Goal: Task Accomplishment & Management: Complete application form

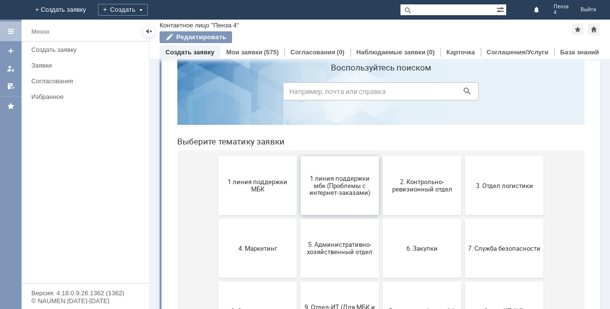
scroll to position [49, 0]
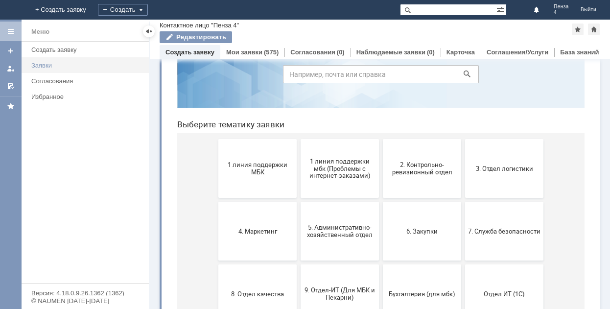
click at [56, 62] on div "Заявки" at bounding box center [87, 65] width 112 height 7
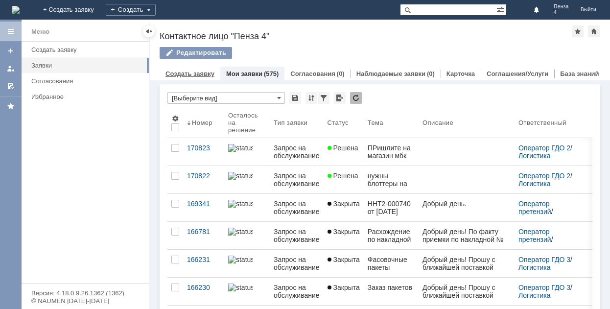
click at [206, 71] on link "Создать заявку" at bounding box center [190, 73] width 49 height 7
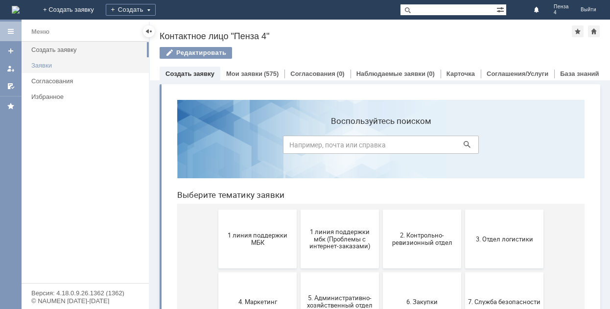
click at [69, 62] on div "Заявки" at bounding box center [87, 65] width 112 height 7
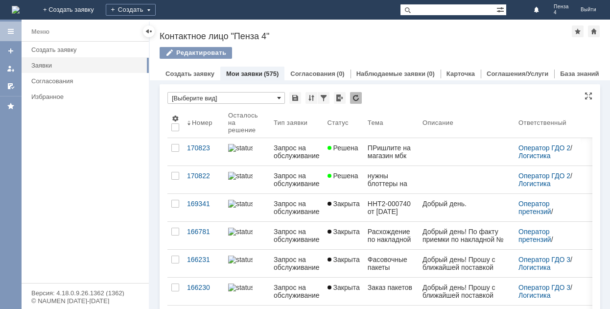
click at [280, 97] on span at bounding box center [279, 98] width 4 height 8
click at [233, 111] on span "[Выберите вид]" at bounding box center [226, 114] width 105 height 8
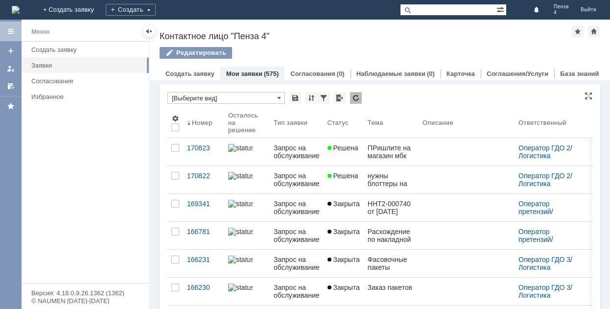
type input "[Выберите вид]"
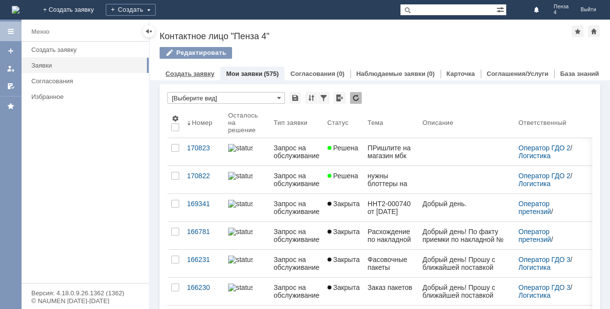
click at [183, 73] on link "Создать заявку" at bounding box center [190, 73] width 49 height 7
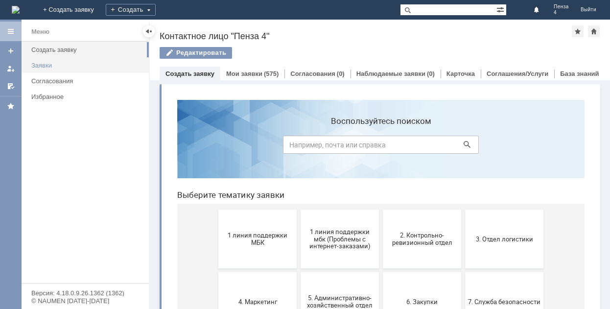
click at [95, 66] on div "Заявки" at bounding box center [87, 65] width 112 height 7
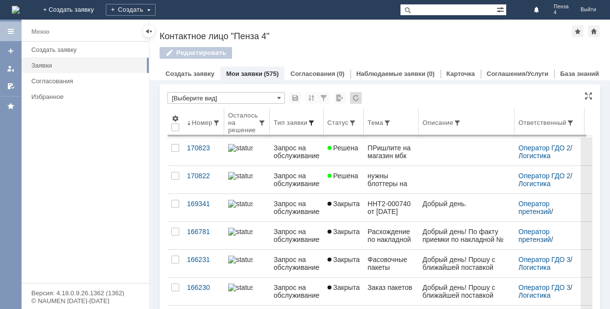
click at [313, 123] on span at bounding box center [312, 123] width 8 height 8
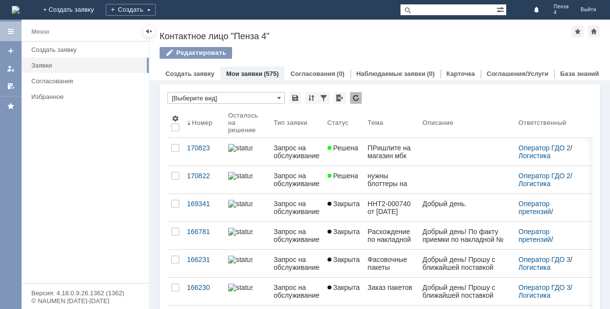
click at [242, 73] on link "Мои заявки" at bounding box center [244, 73] width 36 height 7
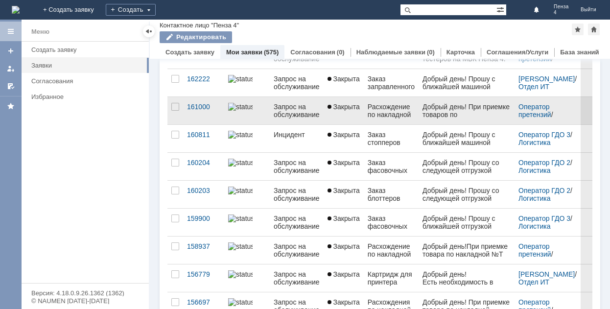
scroll to position [343, 0]
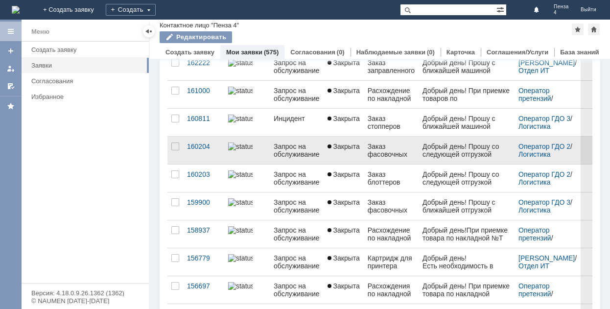
click at [388, 151] on div "Заказ фасовочных пакетов" at bounding box center [391, 151] width 47 height 16
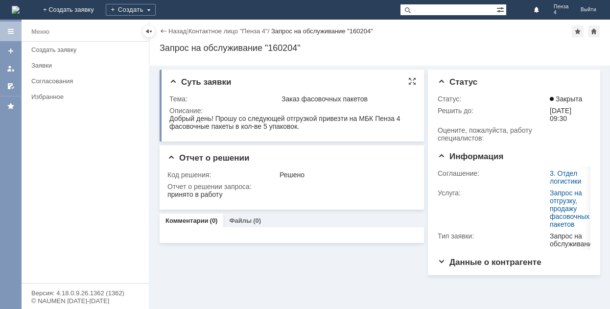
click at [173, 81] on span "Суть заявки" at bounding box center [201, 81] width 62 height 9
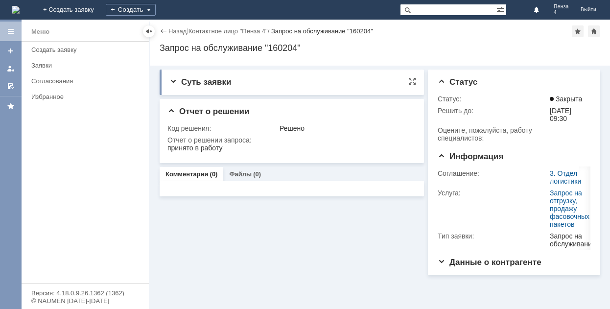
click at [217, 82] on span "Суть заявки" at bounding box center [201, 81] width 62 height 9
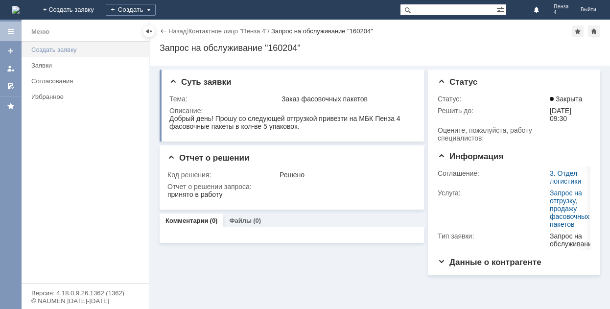
click at [75, 49] on div "Создать заявку" at bounding box center [87, 49] width 112 height 7
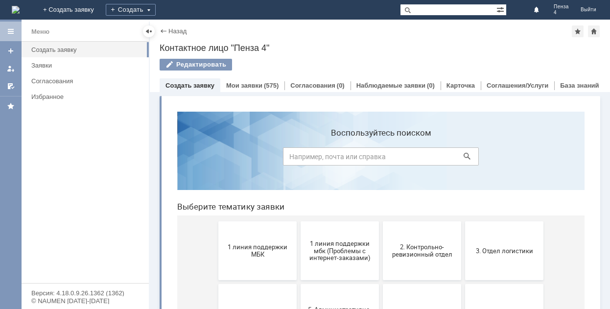
click at [190, 85] on link "Создать заявку" at bounding box center [190, 85] width 49 height 7
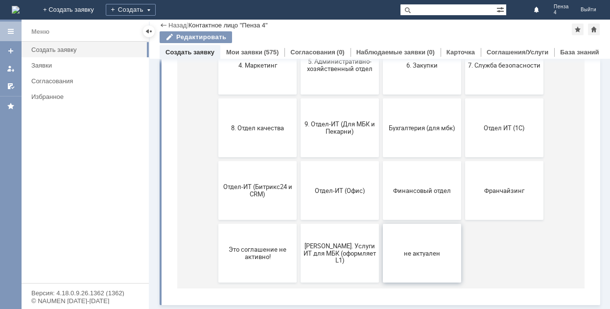
scroll to position [118, 0]
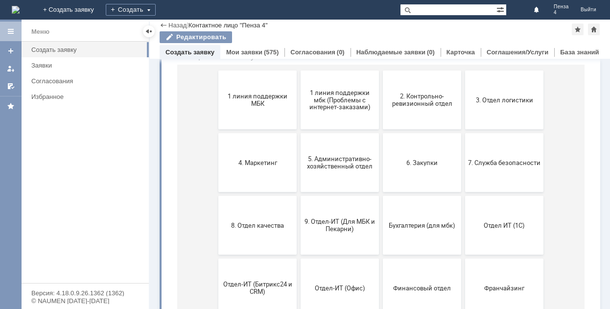
click at [189, 49] on link "Создать заявку" at bounding box center [190, 52] width 49 height 7
click at [200, 51] on link "Создать заявку" at bounding box center [190, 52] width 49 height 7
click at [247, 49] on link "Мои заявки" at bounding box center [244, 52] width 36 height 7
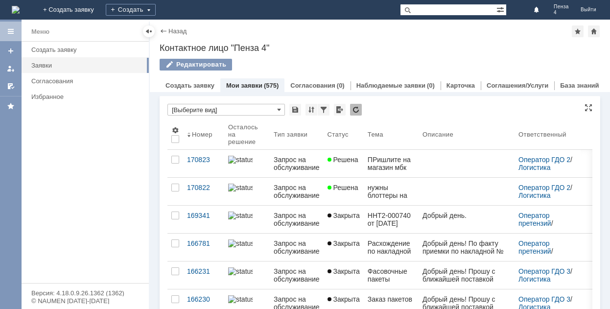
click at [216, 109] on input "[Выберите вид]" at bounding box center [227, 110] width 118 height 12
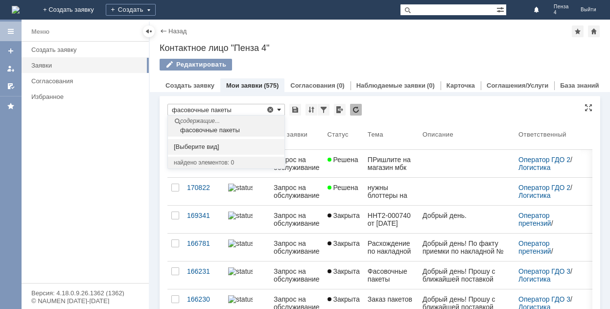
type input "фасовочные пакеты"
click at [279, 108] on span at bounding box center [279, 110] width 4 height 8
click at [242, 130] on div "фасовочные пакеты" at bounding box center [227, 130] width 114 height 8
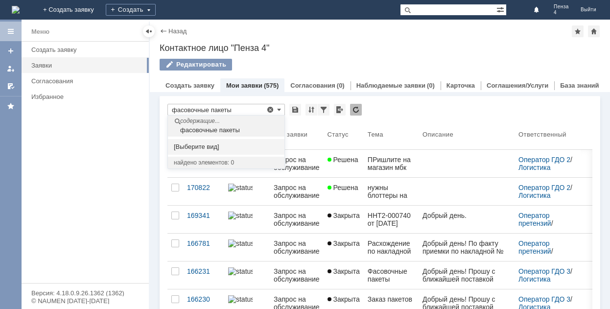
click at [199, 120] on div "содержащие..." at bounding box center [227, 122] width 114 height 8
click at [205, 84] on link "Создать заявку" at bounding box center [190, 85] width 49 height 7
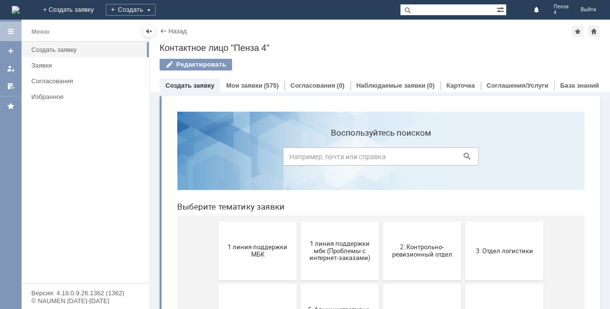
click at [205, 84] on link "Создать заявку" at bounding box center [190, 85] width 49 height 7
click at [206, 83] on link "Создать заявку" at bounding box center [190, 85] width 49 height 7
click at [388, 155] on input at bounding box center [381, 156] width 196 height 18
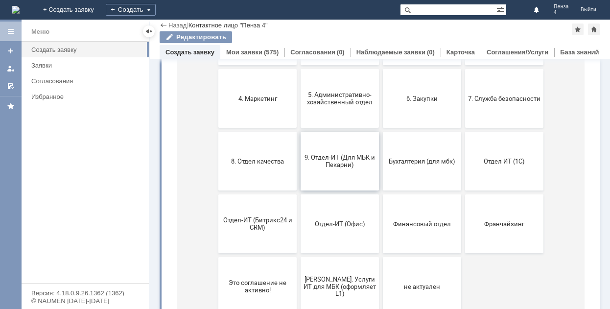
scroll to position [196, 0]
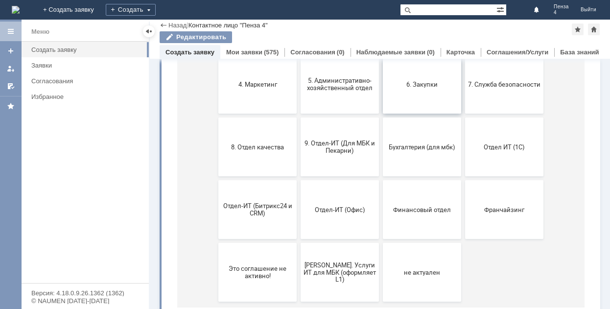
click at [433, 89] on button "6. Закупки" at bounding box center [422, 84] width 78 height 59
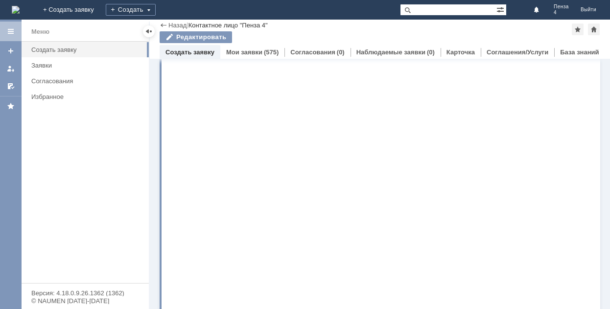
scroll to position [0, 0]
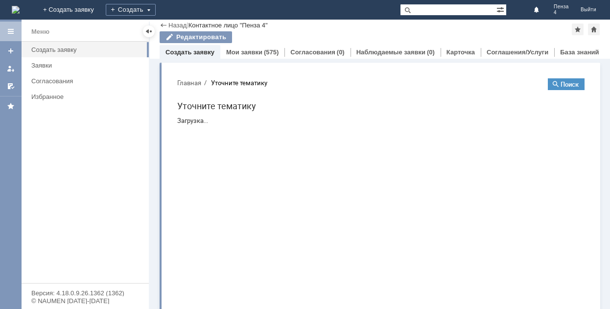
click at [433, 71] on html "Главная Уточните тематику Поиск Уточните тематику Загрузка..." at bounding box center [381, 102] width 423 height 62
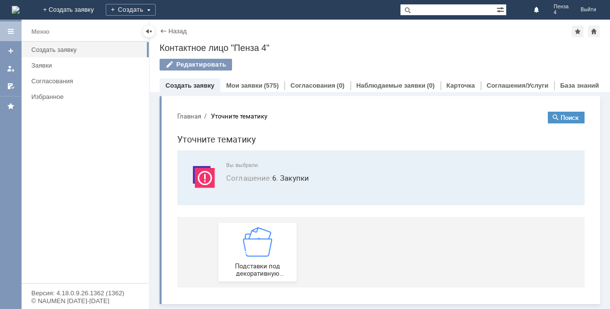
click at [200, 86] on link "Создать заявку" at bounding box center [190, 85] width 49 height 7
click at [251, 82] on link "Мои заявки" at bounding box center [244, 85] width 36 height 7
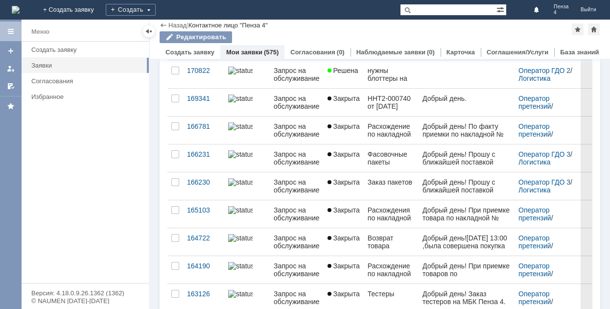
scroll to position [98, 0]
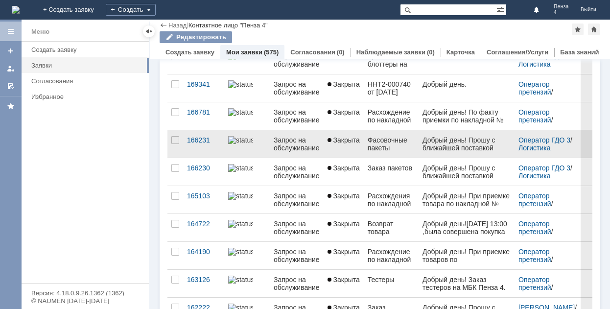
click at [311, 139] on div "Запрос на обслуживание" at bounding box center [297, 144] width 46 height 16
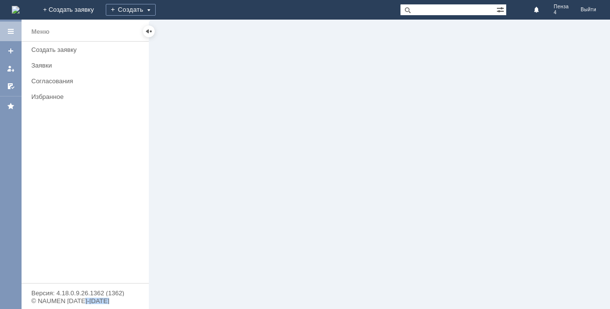
click at [311, 139] on div at bounding box center [380, 165] width 461 height 290
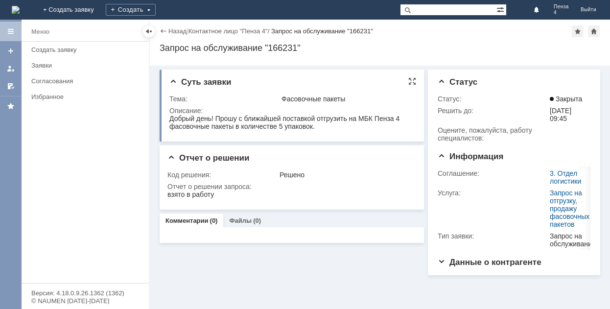
click at [172, 78] on span "Суть заявки" at bounding box center [201, 81] width 62 height 9
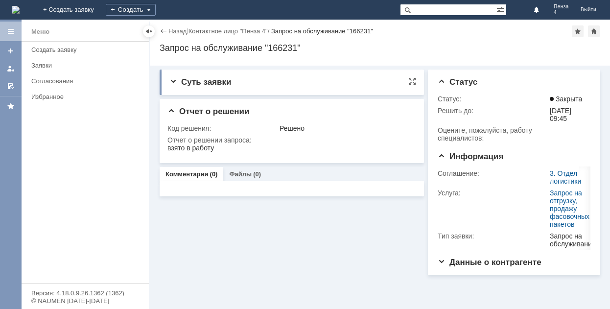
click at [174, 80] on span "Суть заявки" at bounding box center [201, 81] width 62 height 9
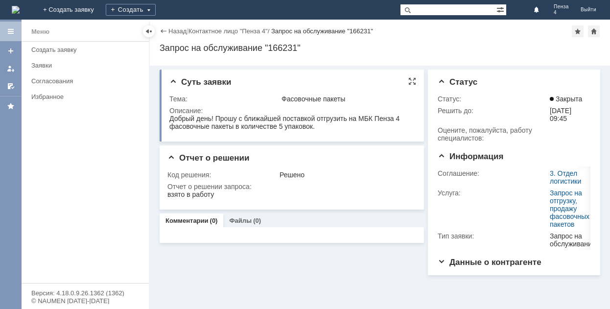
click at [174, 80] on span "Суть заявки" at bounding box center [201, 81] width 62 height 9
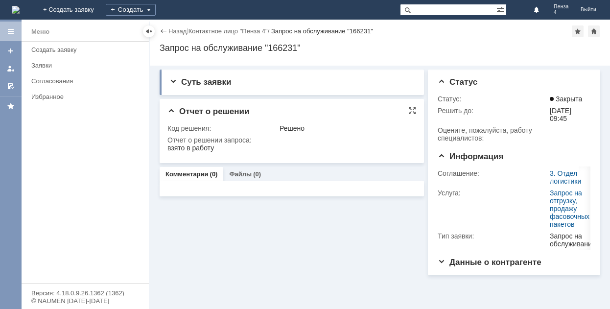
click at [174, 112] on span "Отчет о решении" at bounding box center [209, 111] width 82 height 9
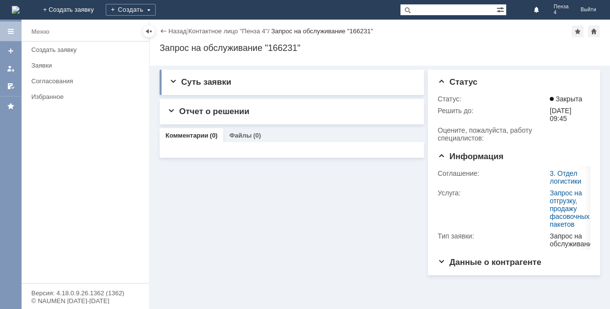
click at [173, 26] on div "Назад | Контактное лицо "Пенза 4" / Запрос на обслуживание "166231"" at bounding box center [380, 31] width 441 height 12
click at [150, 28] on div at bounding box center [149, 31] width 8 height 8
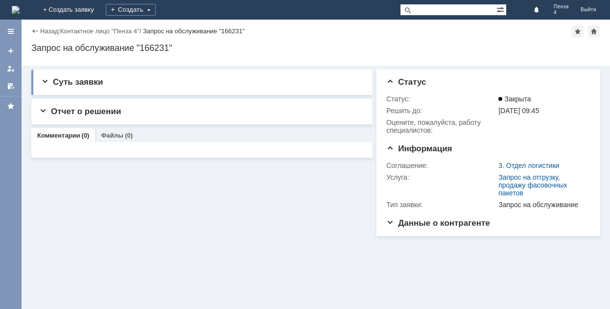
click at [33, 27] on div "Назад" at bounding box center [44, 30] width 27 height 7
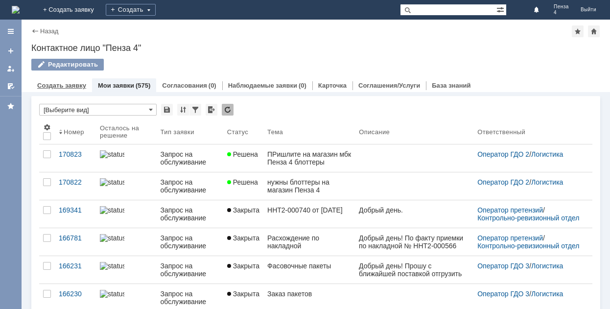
click at [71, 84] on link "Создать заявку" at bounding box center [61, 85] width 49 height 7
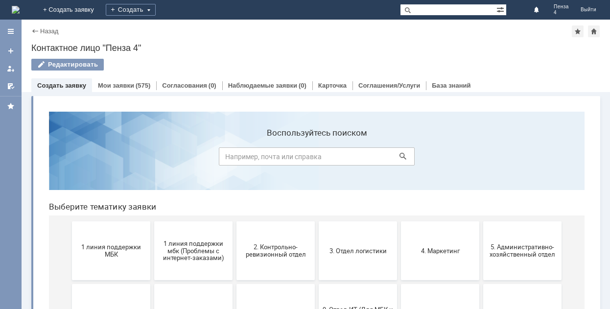
click at [71, 84] on link "Создать заявку" at bounding box center [61, 85] width 49 height 7
click at [77, 87] on link "Создать заявку" at bounding box center [61, 85] width 49 height 7
click at [156, 9] on div "Создать" at bounding box center [131, 10] width 50 height 12
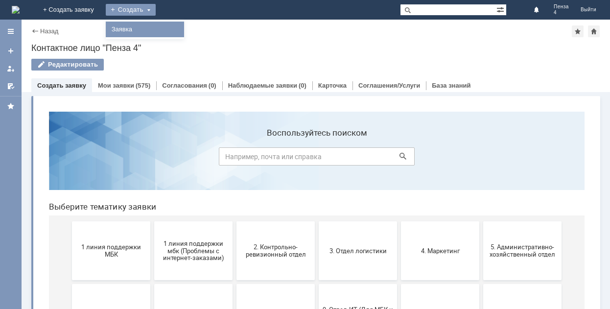
click at [182, 30] on link "Заявка" at bounding box center [145, 30] width 74 height 12
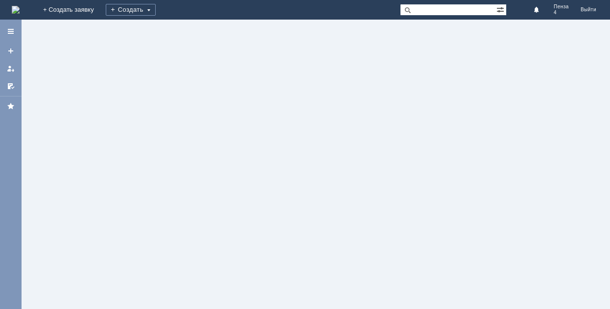
click at [201, 30] on div at bounding box center [316, 165] width 589 height 290
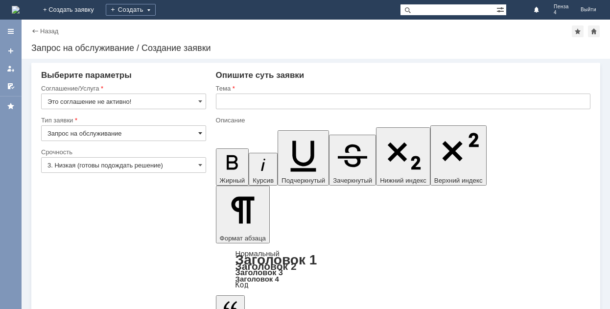
click at [200, 132] on span at bounding box center [200, 133] width 4 height 8
click at [200, 98] on span at bounding box center [200, 101] width 4 height 8
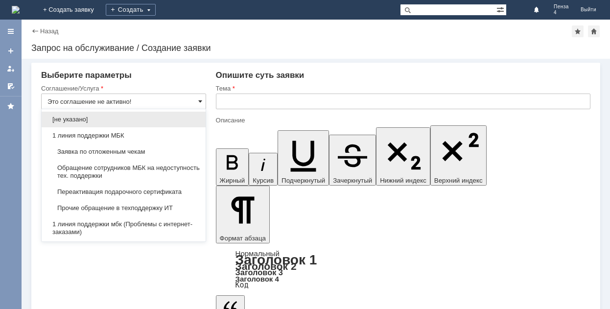
type input "Запрос на обслуживание"
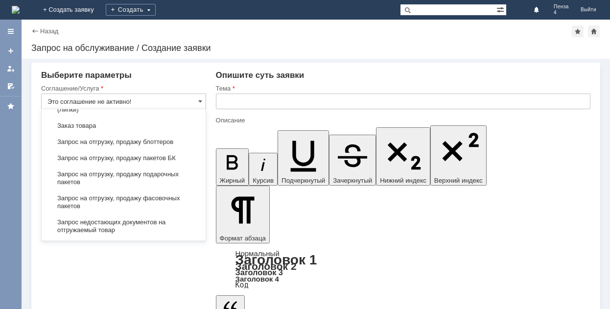
scroll to position [342, 0]
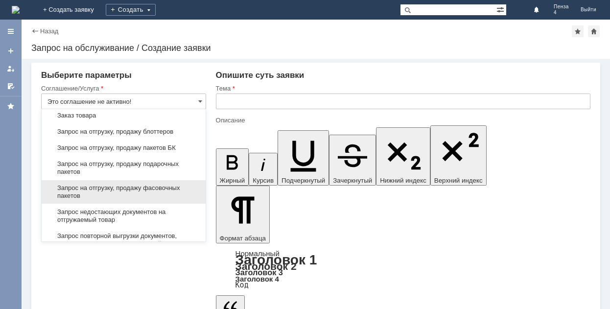
click at [153, 185] on span "Запрос на отгрузку, продажу фасовочных пакетов" at bounding box center [124, 192] width 152 height 16
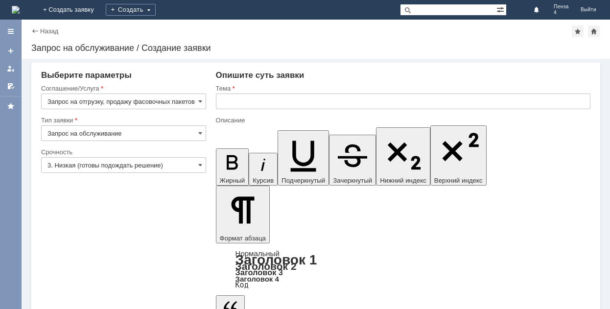
type input "Запрос на отгрузку, продажу фасовочных пакетов"
click at [200, 163] on span at bounding box center [200, 165] width 4 height 8
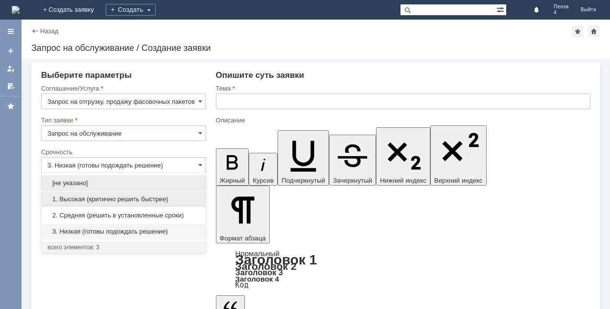
click at [99, 198] on span "1. Высокая (критично решить быстрее)" at bounding box center [124, 199] width 152 height 8
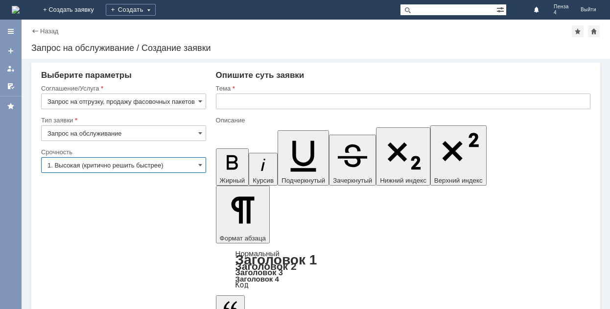
type input "1. Высокая (критично решить быстрее)"
click at [202, 133] on input "Запрос на обслуживание" at bounding box center [123, 133] width 165 height 16
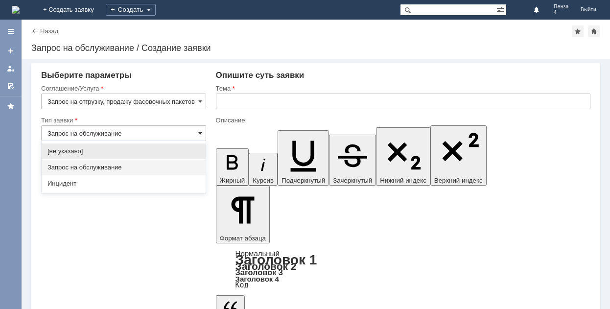
click at [201, 130] on span at bounding box center [200, 133] width 4 height 8
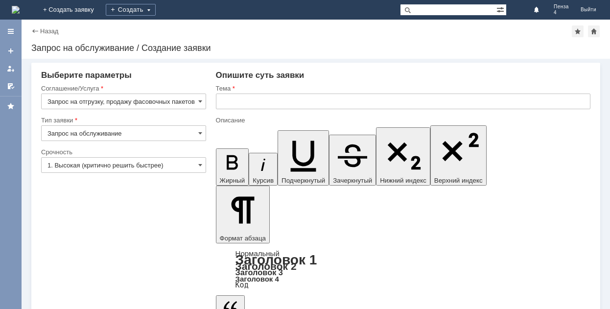
type input "Запрос на обслуживание"
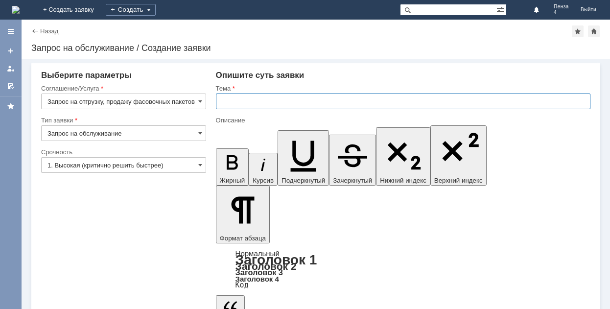
click at [248, 98] on input "text" at bounding box center [403, 102] width 375 height 16
type input "нужны фасовочные пакеты на маг Пенза 4"
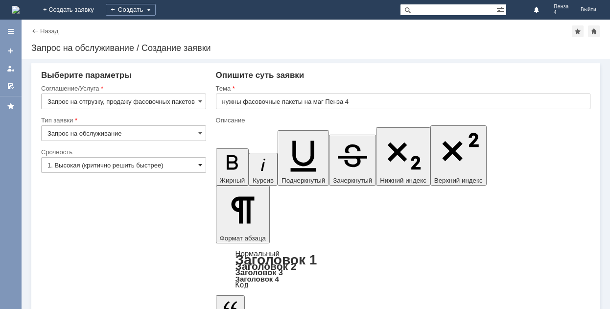
click at [199, 165] on span at bounding box center [200, 165] width 4 height 8
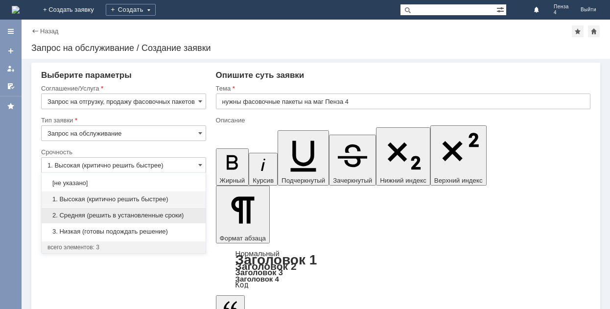
click at [184, 214] on span "2. Средняя (решить в установленные сроки)" at bounding box center [124, 216] width 152 height 8
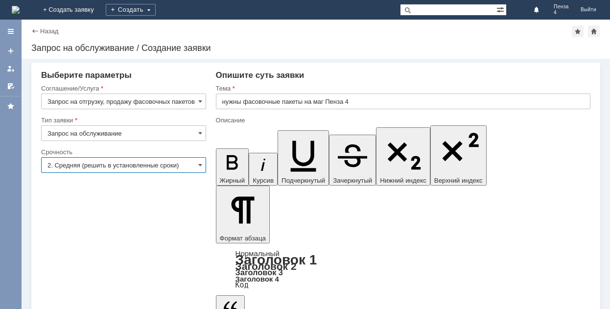
type input "2. Средняя (решить в установленные сроки)"
